Goal: Task Accomplishment & Management: Manage account settings

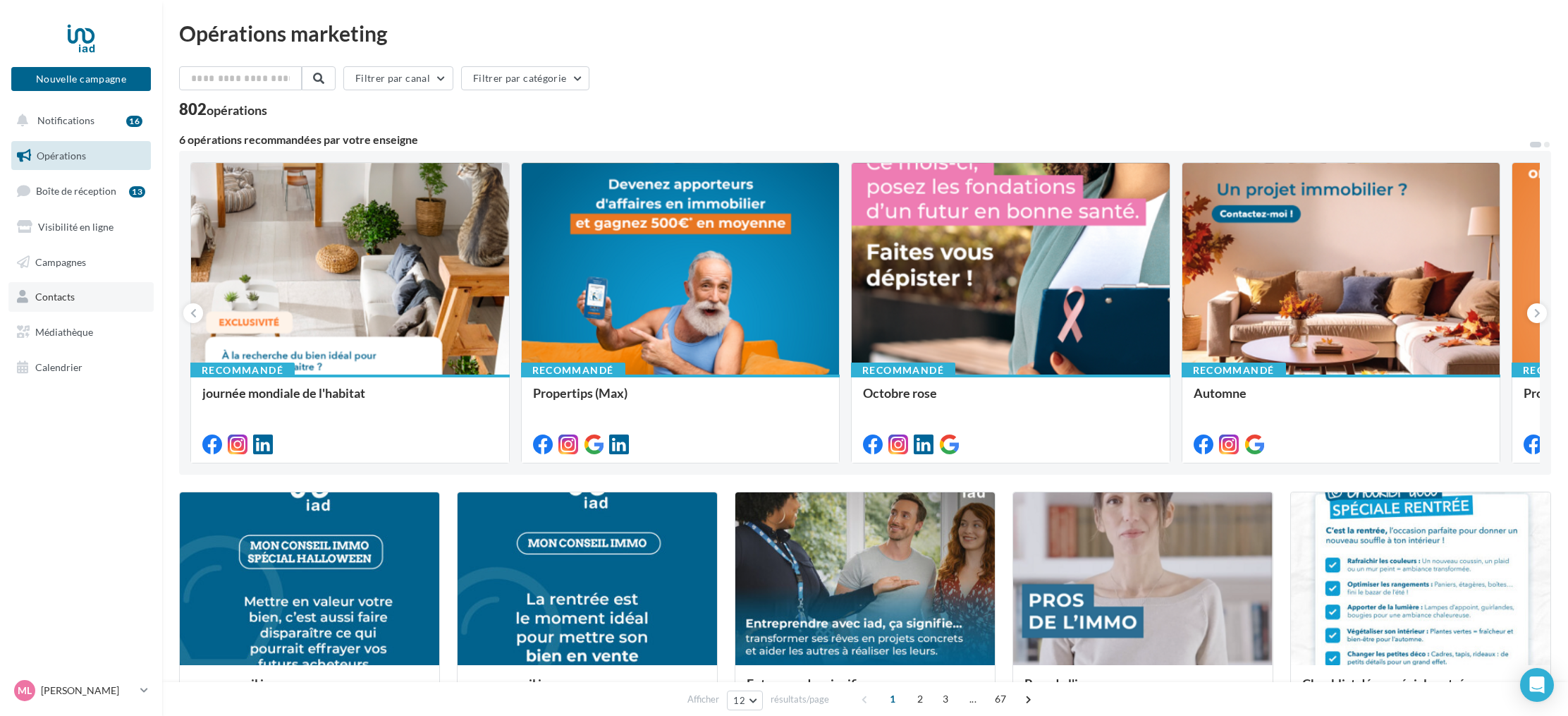
click at [63, 291] on span "Contacts" at bounding box center [54, 296] width 39 height 12
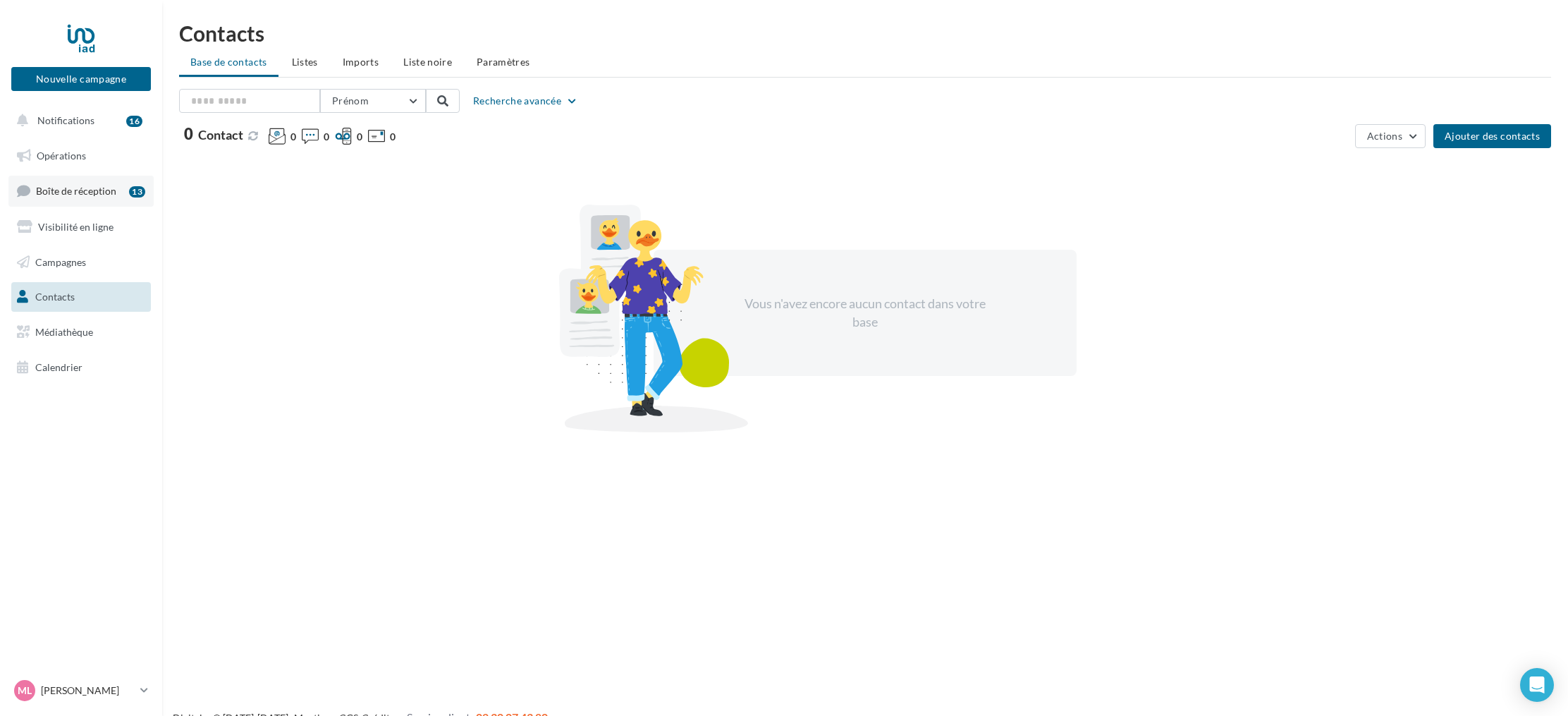
click at [65, 182] on link "Boîte de réception 13" at bounding box center [81, 190] width 146 height 30
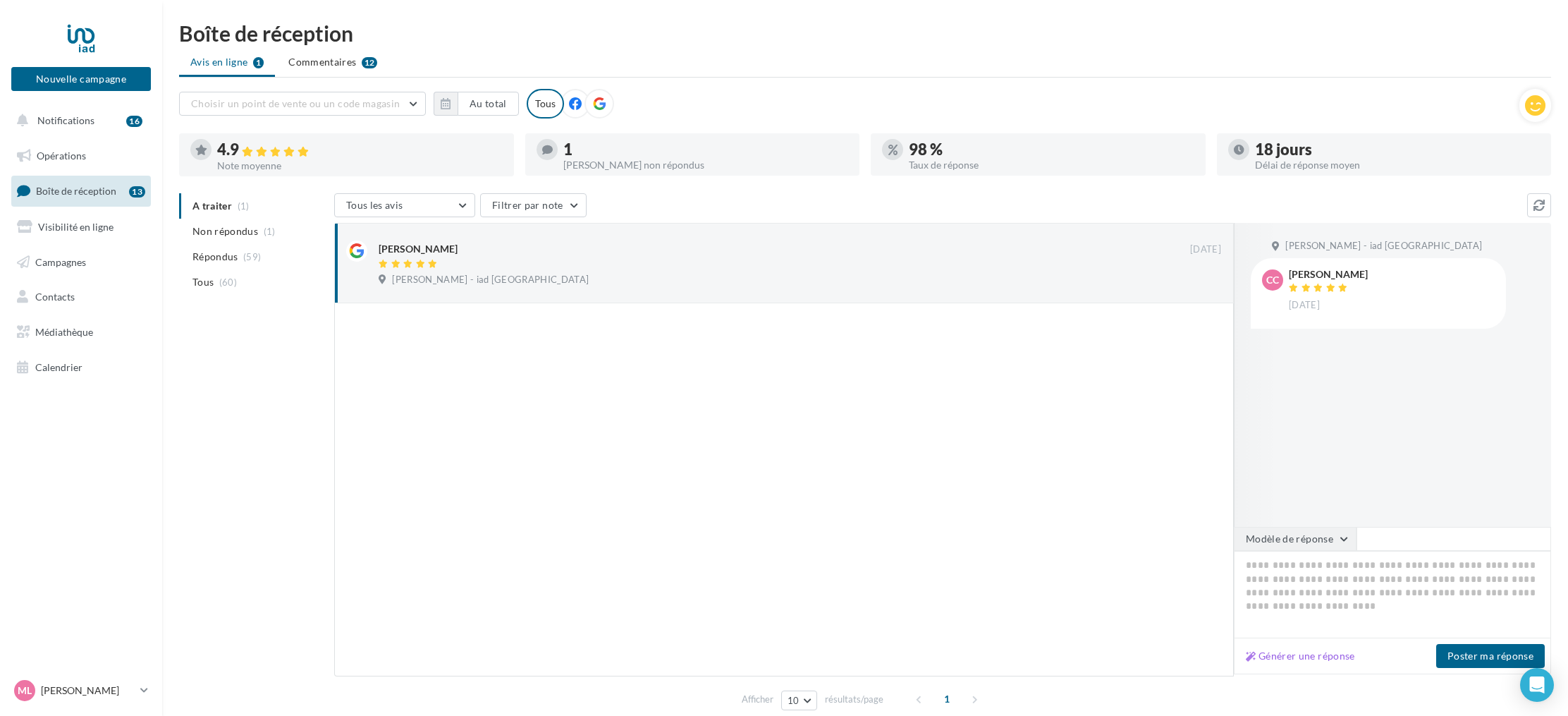
click at [1348, 541] on button "Modèle de réponse" at bounding box center [1295, 538] width 122 height 24
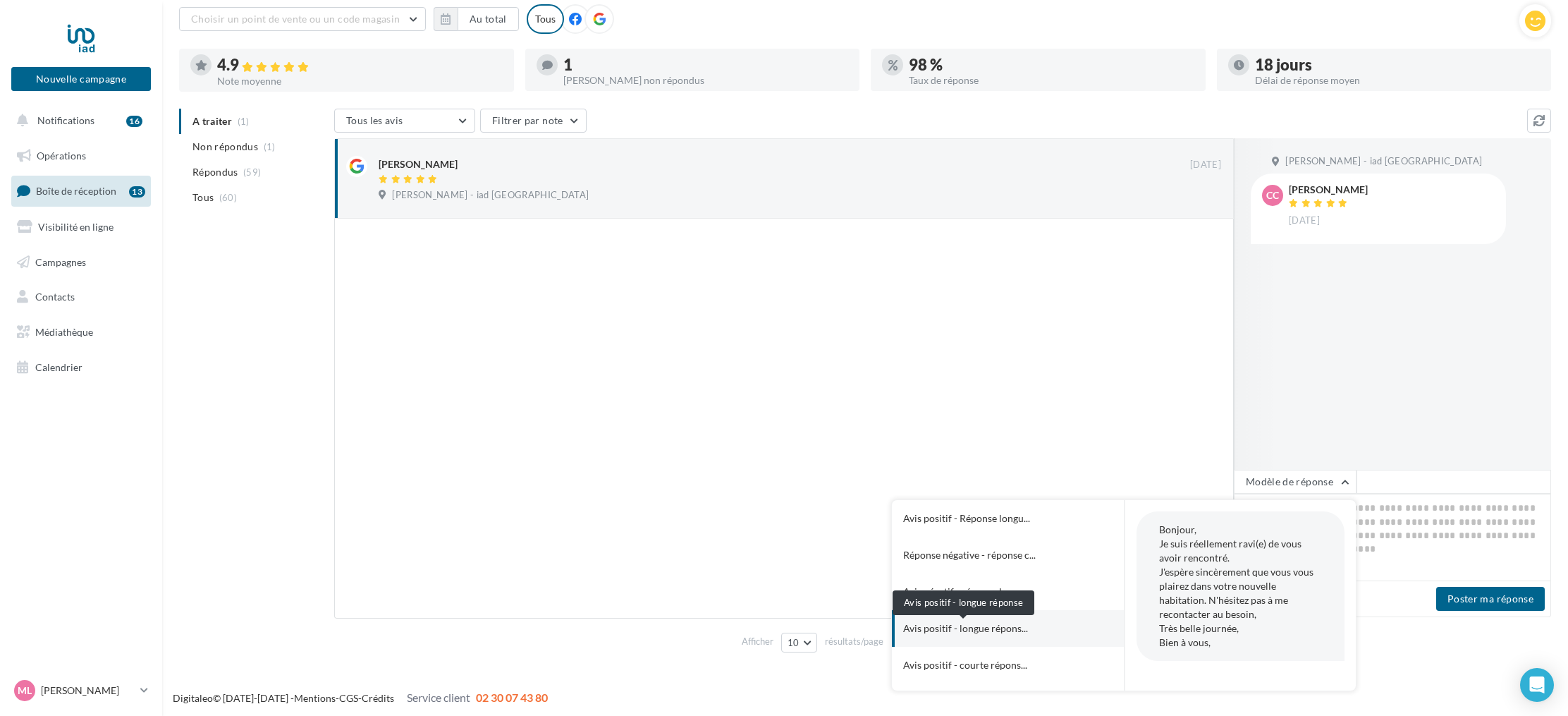
scroll to position [85, 0]
click at [1100, 364] on div at bounding box center [784, 418] width 900 height 400
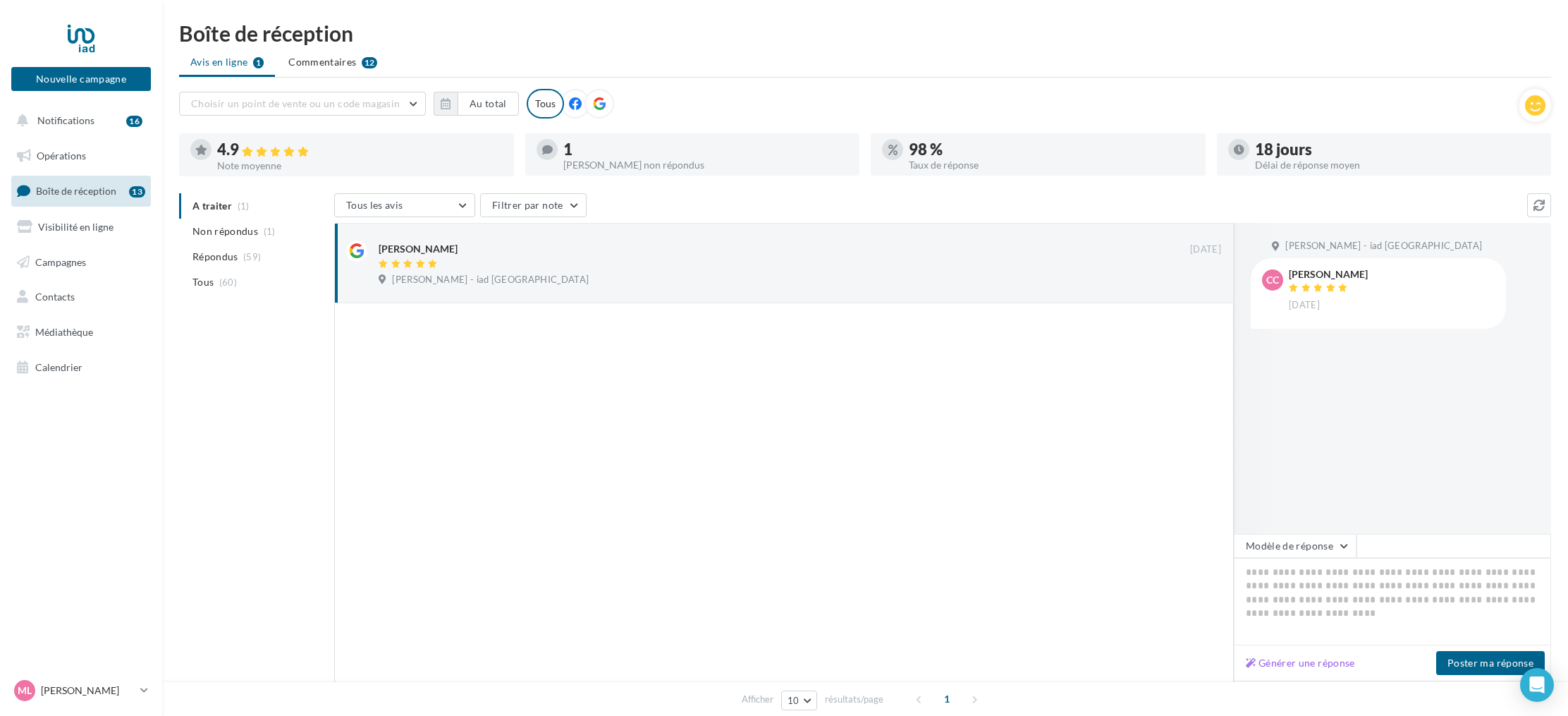
scroll to position [0, 0]
click at [82, 122] on span "Notifications" at bounding box center [65, 120] width 57 height 12
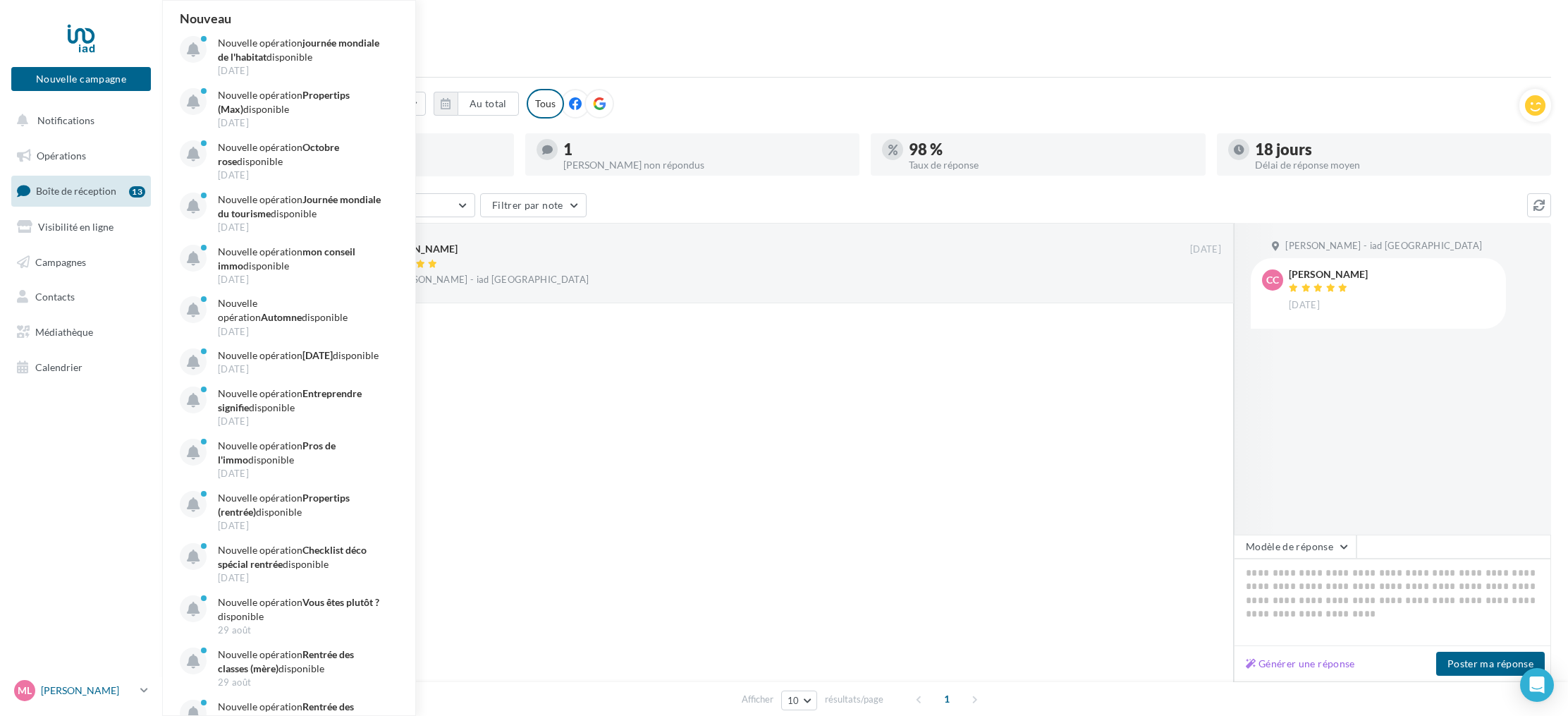
click at [91, 693] on p "[PERSON_NAME]" at bounding box center [88, 690] width 94 height 14
click at [81, 520] on link "Gérer mon compte" at bounding box center [117, 524] width 210 height 32
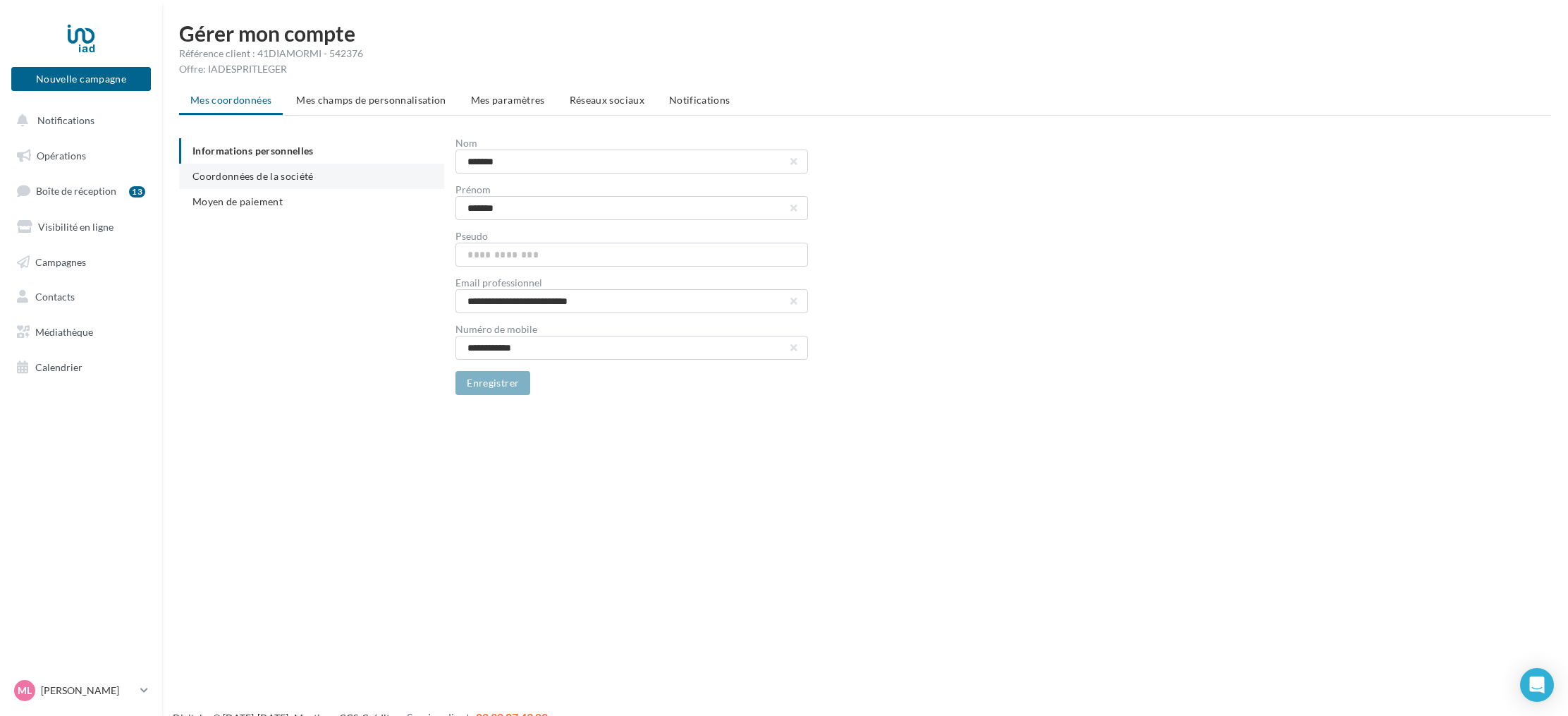
click at [276, 178] on span "Coordonnées de la société" at bounding box center [252, 176] width 121 height 12
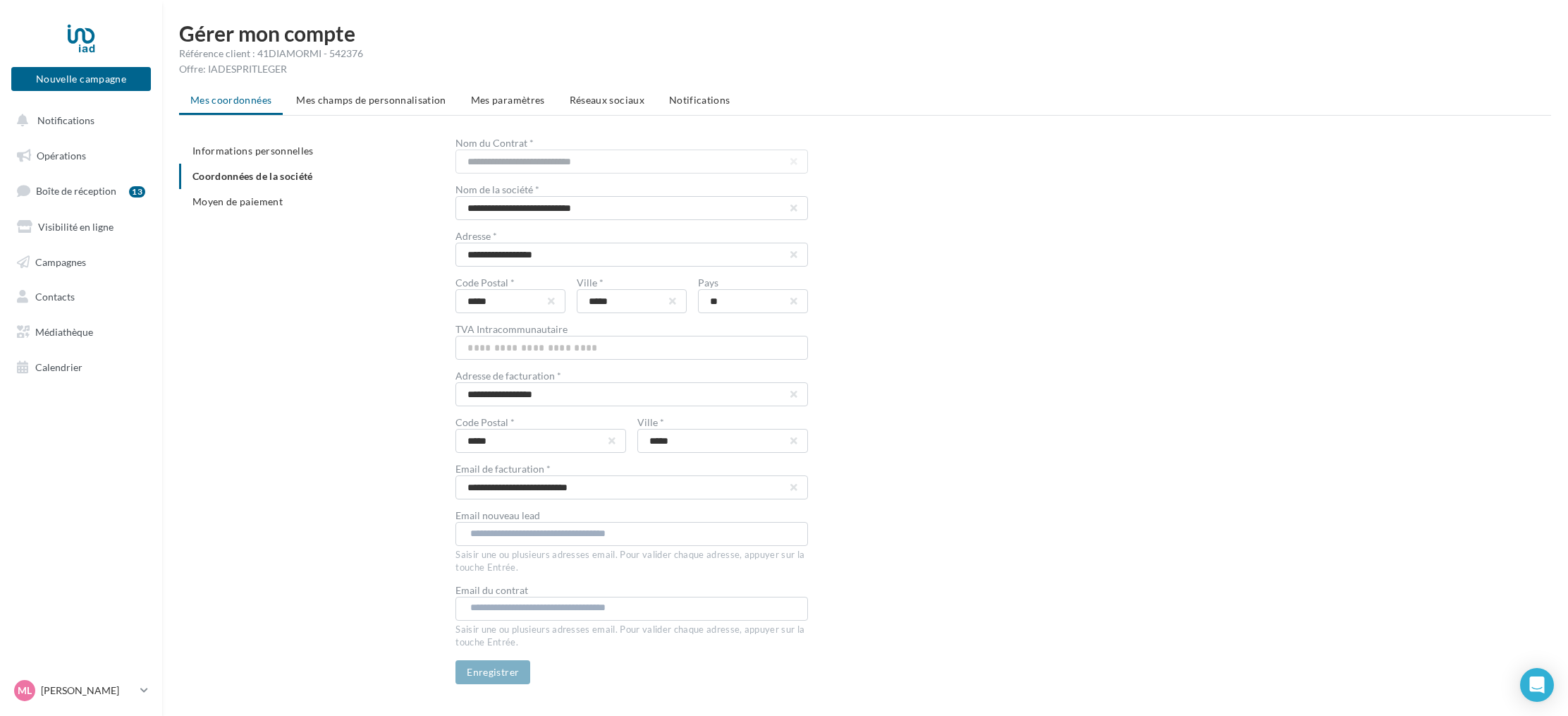
click at [244, 206] on span "Moyen de paiement" at bounding box center [238, 201] width 91 height 12
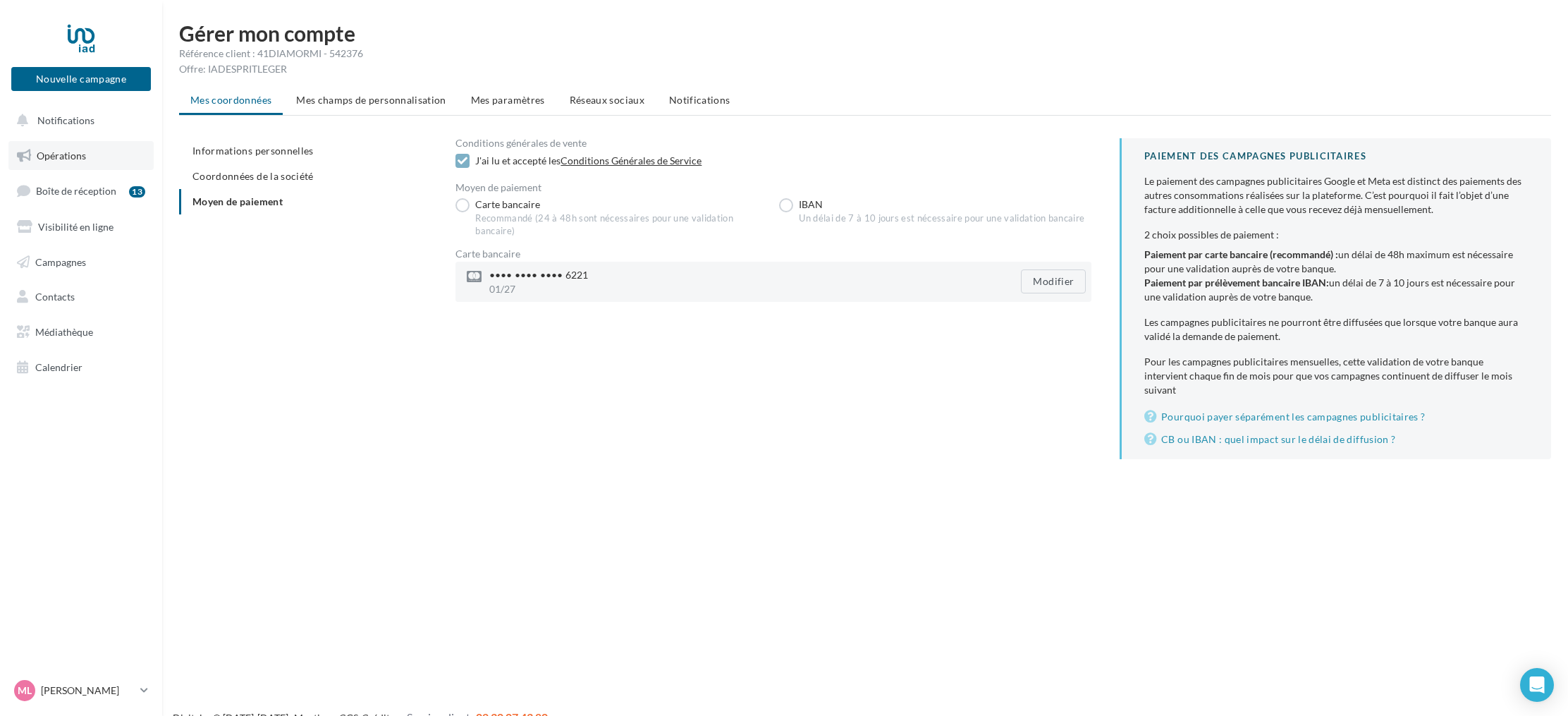
click at [53, 154] on span "Opérations" at bounding box center [61, 155] width 49 height 12
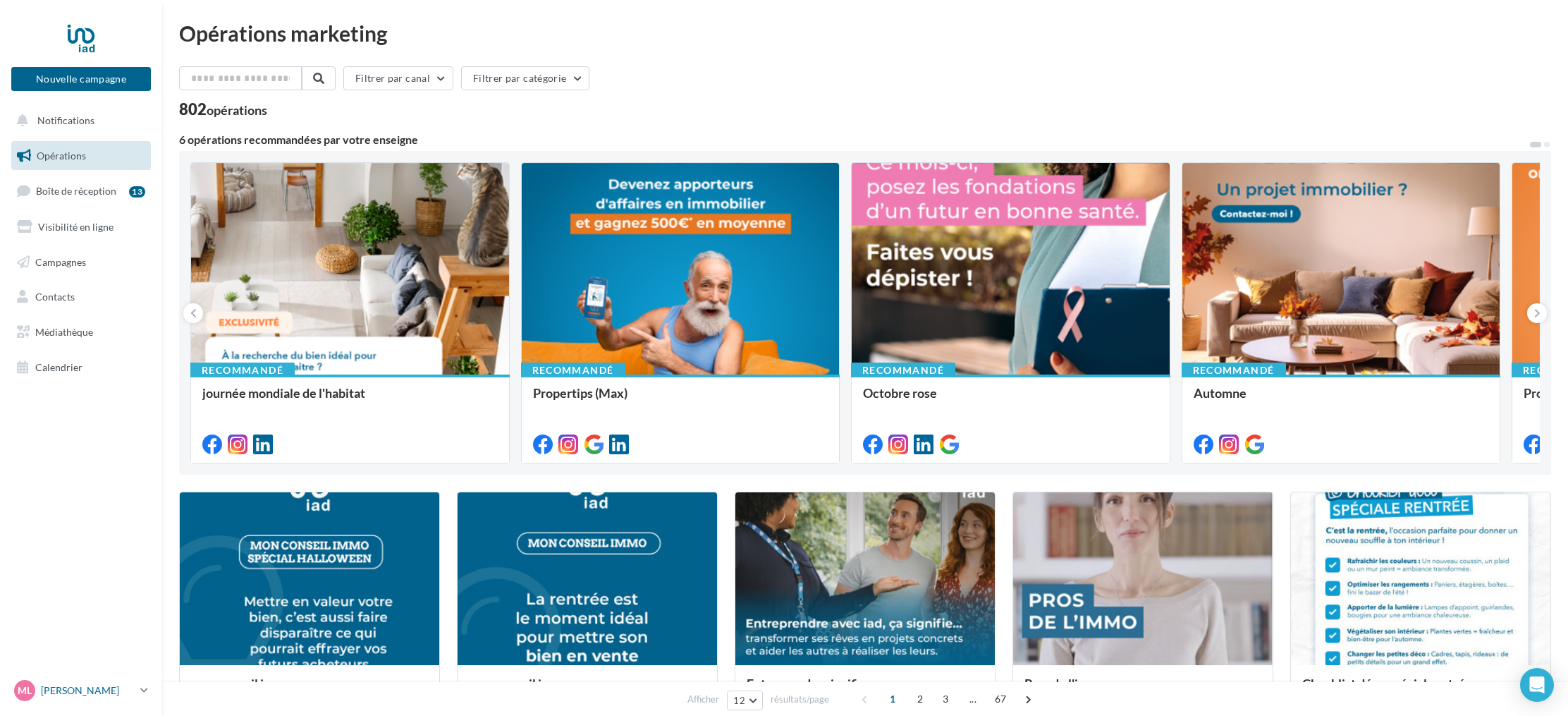
click at [148, 691] on link "Ml [PERSON_NAME] [PERSON_NAME][EMAIL_ADDRESS][DOMAIN_NAME]" at bounding box center [81, 691] width 140 height 27
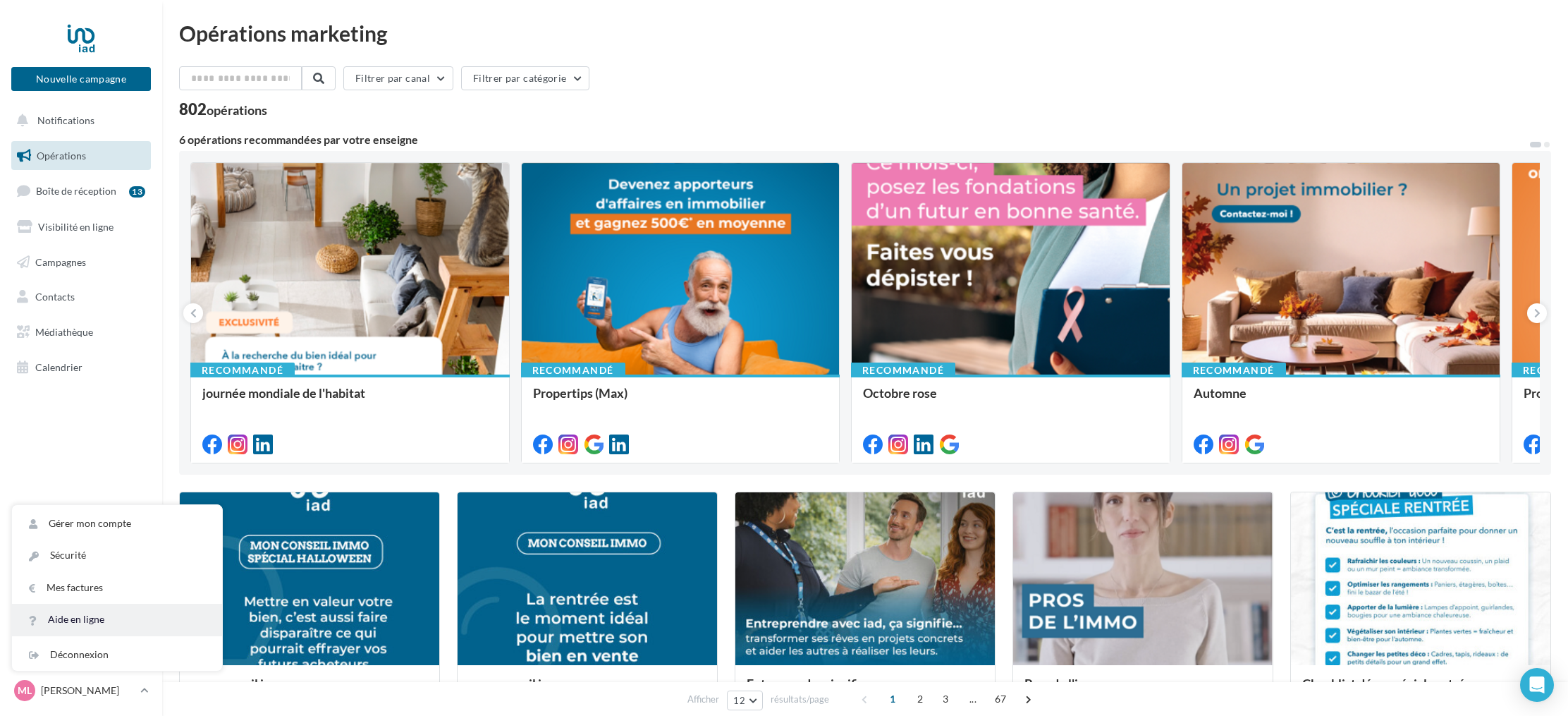
click at [97, 617] on link "Aide en ligne" at bounding box center [117, 619] width 210 height 32
click at [117, 429] on nav "Nouvelle campagne Nouvelle campagne Notifications Opérations Boîte de réception…" at bounding box center [81, 358] width 162 height 716
